Goal: Navigation & Orientation: Find specific page/section

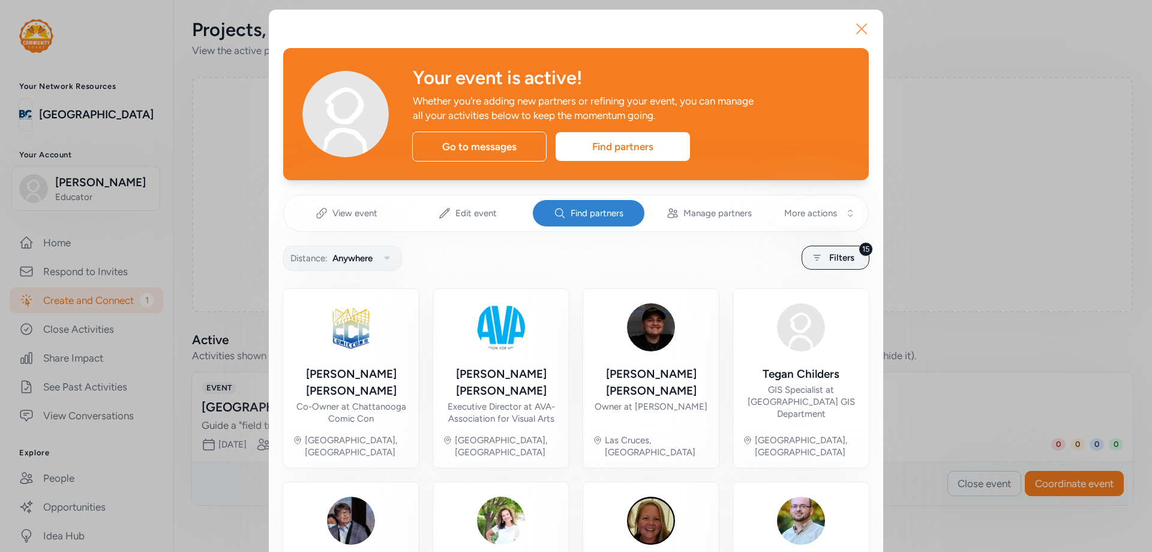
click at [856, 32] on icon "button" at bounding box center [861, 28] width 19 height 19
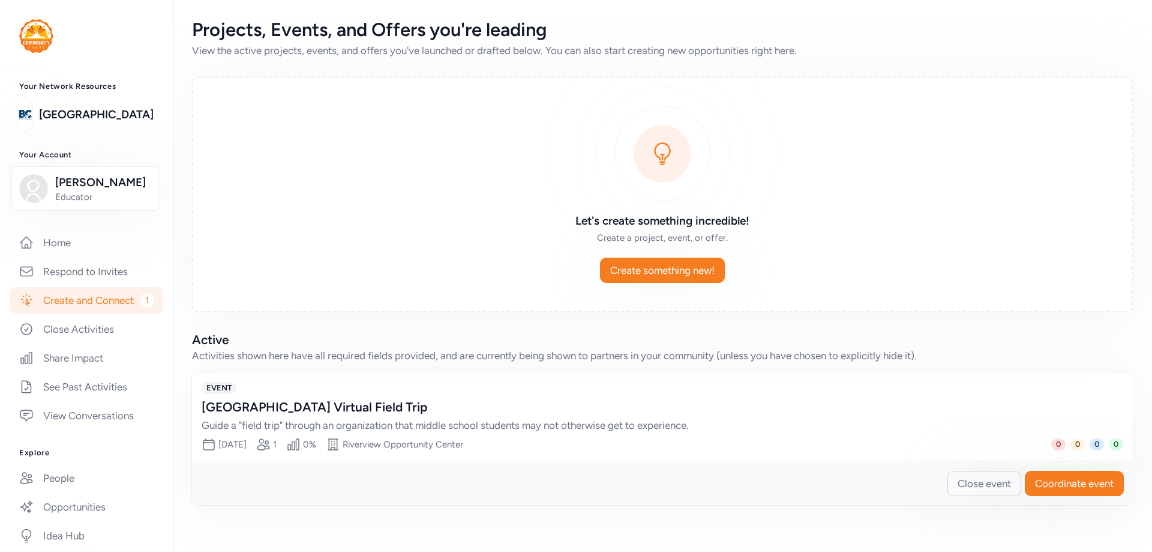
drag, startPoint x: 83, startPoint y: 301, endPoint x: 79, endPoint y: 309, distance: 8.7
click at [82, 303] on link "Create and Connect 1" at bounding box center [87, 300] width 154 height 26
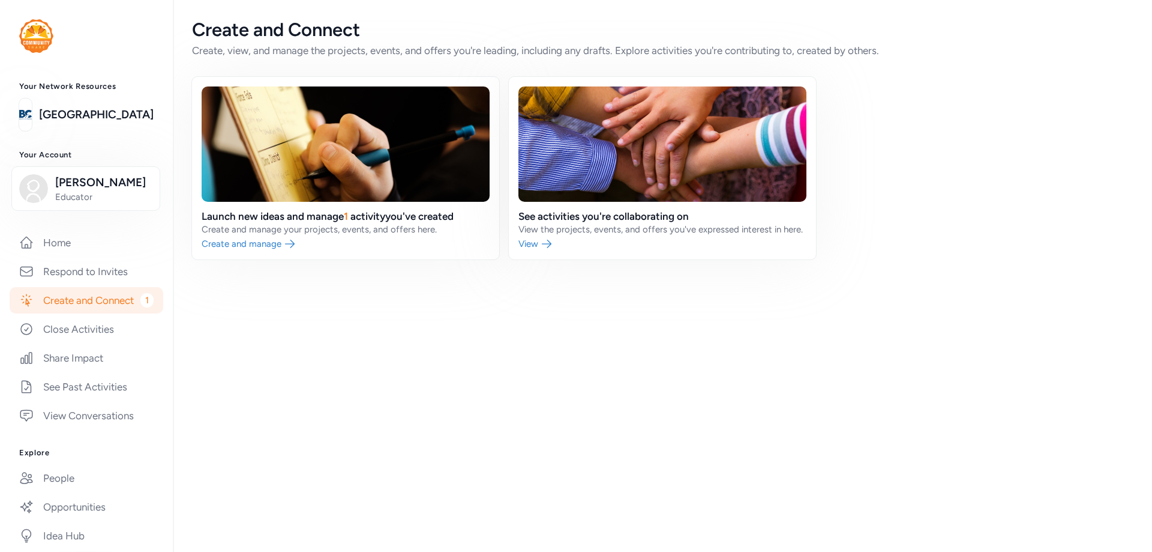
click at [63, 300] on link "Create and Connect 1" at bounding box center [87, 300] width 154 height 26
click at [104, 244] on link "Home" at bounding box center [87, 242] width 154 height 26
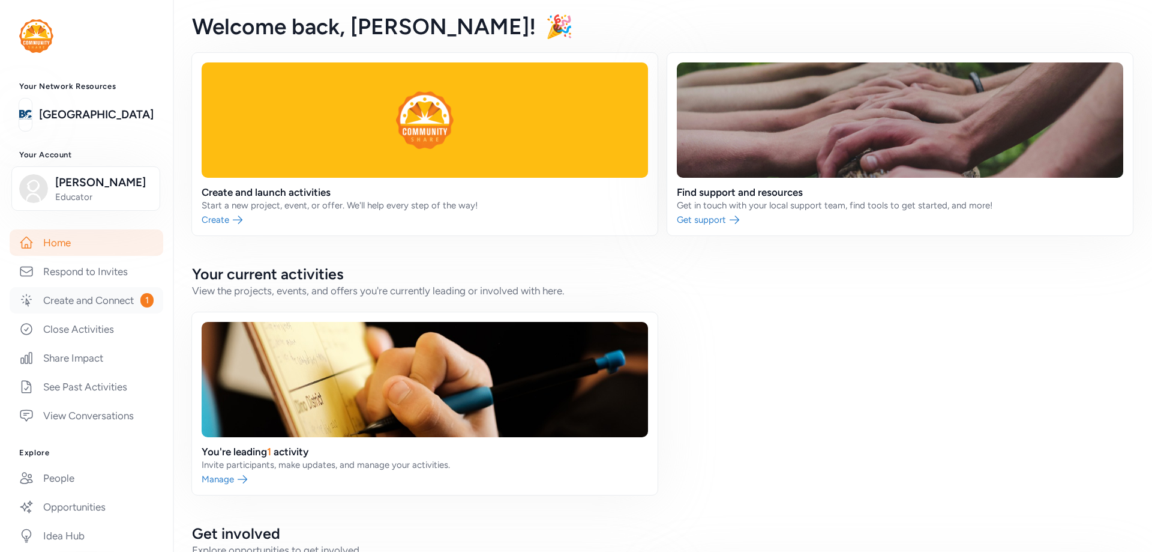
click at [99, 307] on link "Create and Connect 1" at bounding box center [87, 300] width 154 height 26
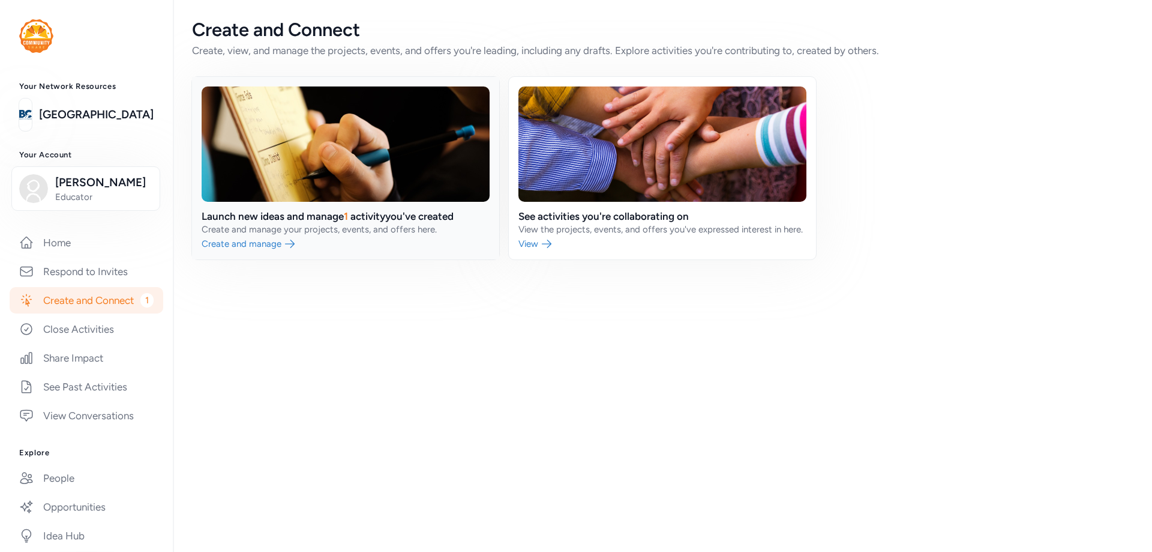
click at [238, 230] on link at bounding box center [345, 168] width 307 height 182
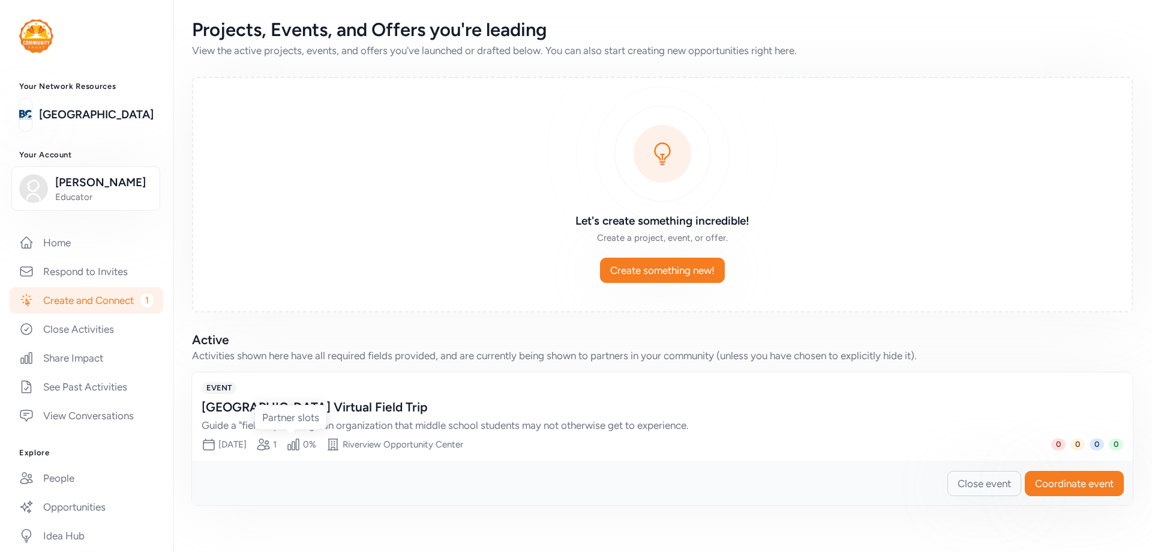
click at [271, 440] on icon at bounding box center [263, 444] width 14 height 14
